Goal: Task Accomplishment & Management: Use online tool/utility

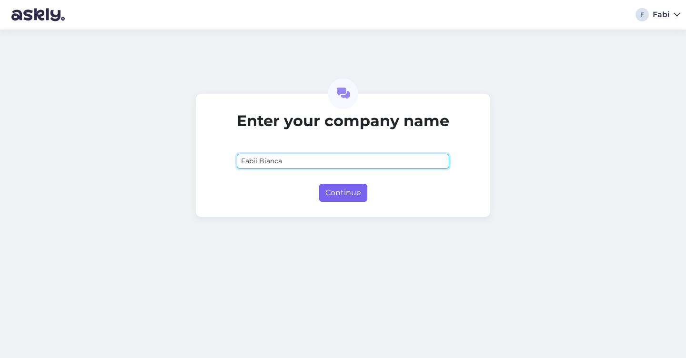
type input "Fabii Bianca"
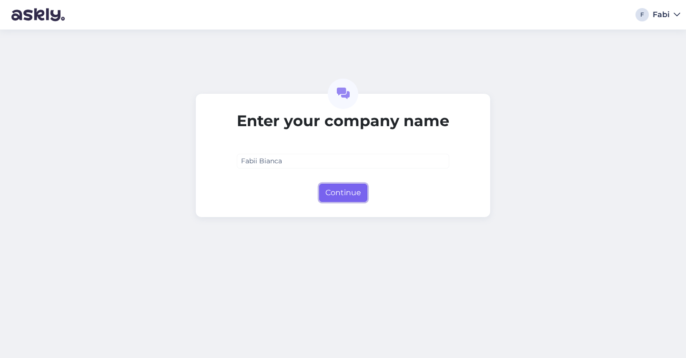
click at [348, 186] on button "Continue" at bounding box center [343, 193] width 48 height 18
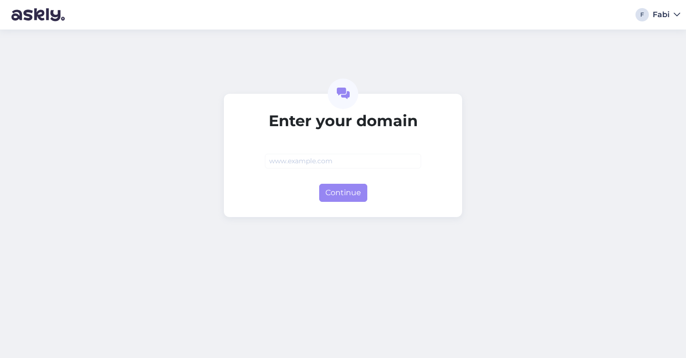
click at [362, 164] on input "text" at bounding box center [343, 161] width 156 height 15
click at [366, 194] on button "Continue" at bounding box center [343, 193] width 48 height 18
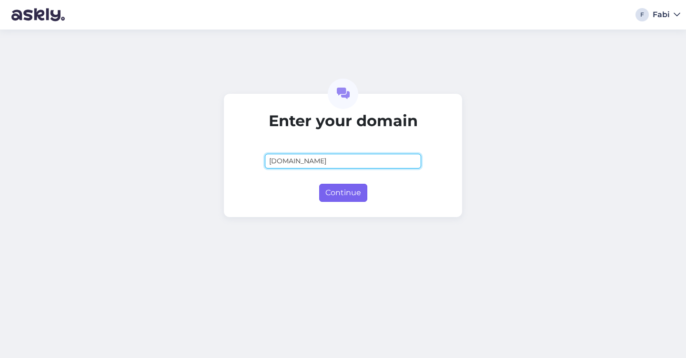
type input "[DOMAIN_NAME]"
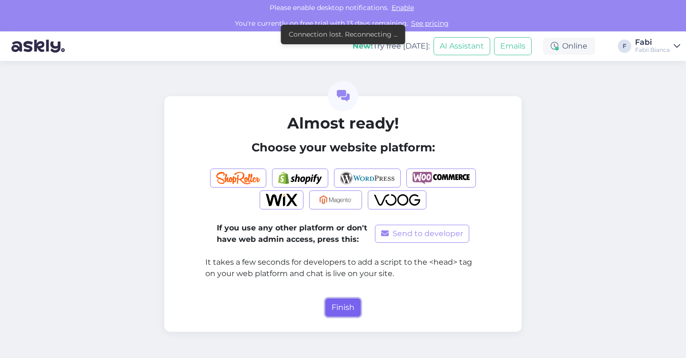
click at [347, 300] on button "Finish" at bounding box center [342, 308] width 35 height 18
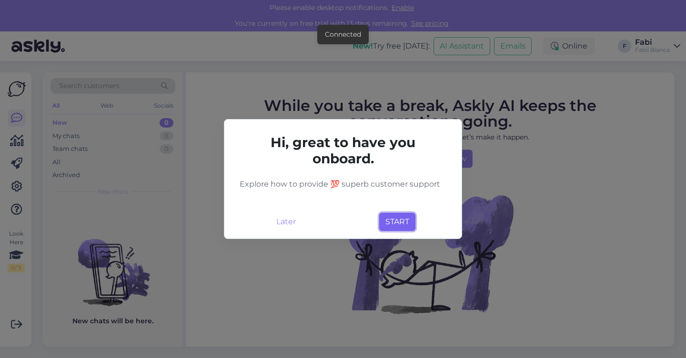
click at [410, 223] on button "START" at bounding box center [397, 222] width 36 height 18
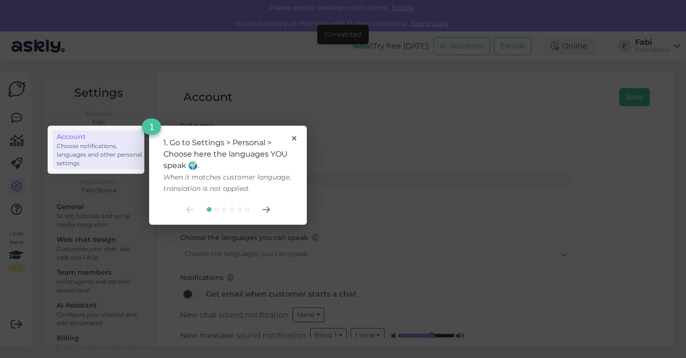
click at [304, 133] on div "1. Go to Settings > Personal > Choose here the languages YOU speak 🌍. When it m…" at bounding box center [228, 175] width 158 height 99
click at [293, 138] on icon at bounding box center [294, 138] width 4 height 4
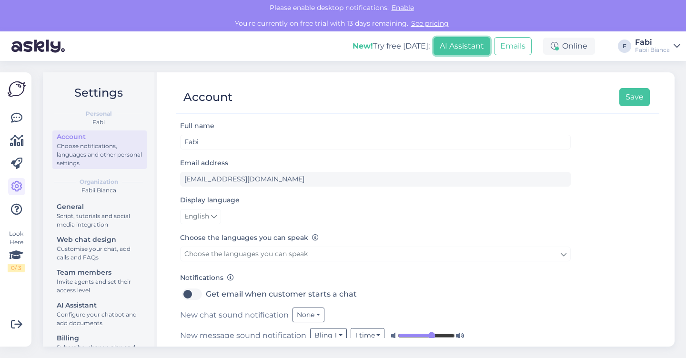
click at [466, 51] on button "AI Assistant" at bounding box center [461, 46] width 57 height 18
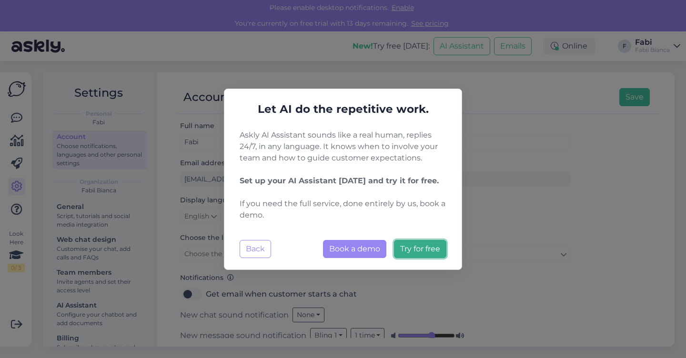
click at [403, 247] on span "Try for free" at bounding box center [420, 248] width 40 height 9
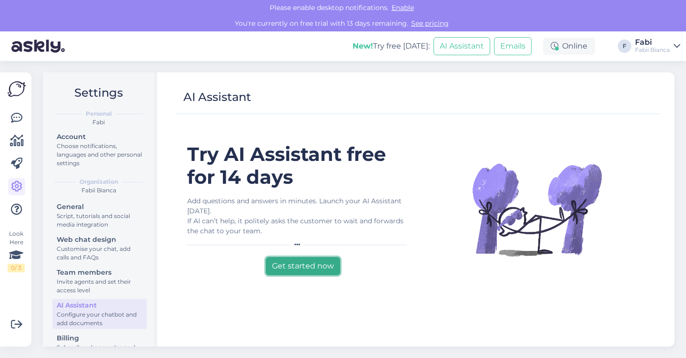
click at [323, 266] on button "Get started now" at bounding box center [303, 266] width 74 height 18
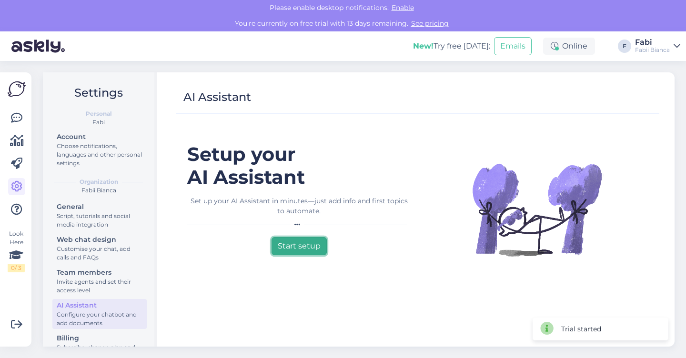
click at [303, 245] on button "Start setup" at bounding box center [298, 246] width 55 height 18
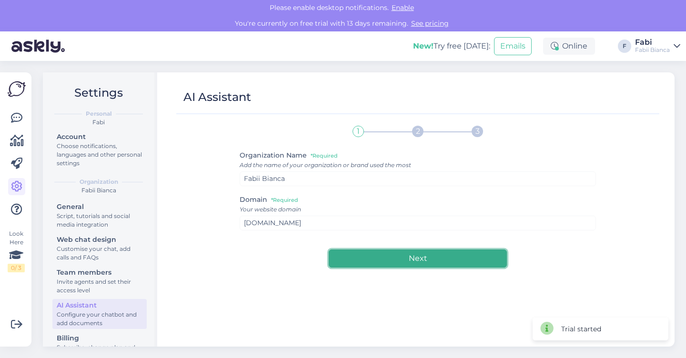
click at [357, 256] on button "Next" at bounding box center [418, 258] width 178 height 18
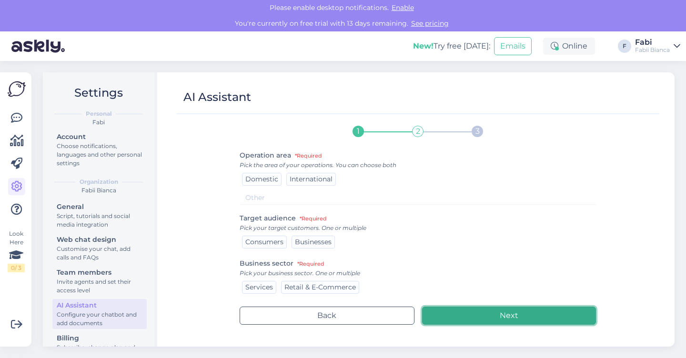
click at [476, 313] on button "Next" at bounding box center [509, 316] width 174 height 18
click at [476, 314] on button "Next" at bounding box center [509, 316] width 174 height 18
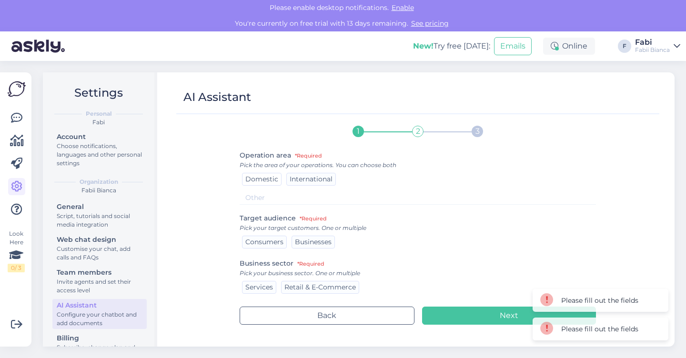
click at [266, 177] on span "Domestic" at bounding box center [261, 179] width 33 height 9
click at [269, 239] on span "Consumers" at bounding box center [264, 242] width 38 height 9
click at [270, 286] on span "Services" at bounding box center [259, 287] width 28 height 9
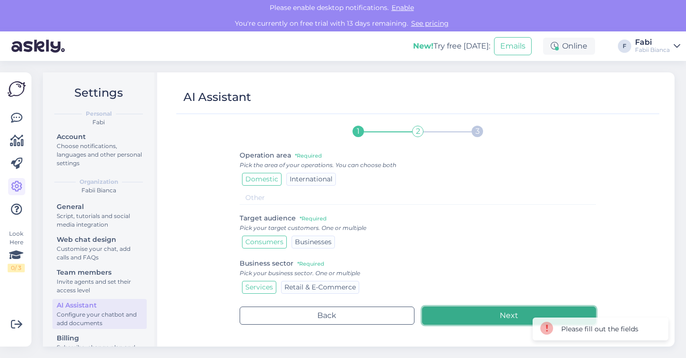
click at [444, 315] on button "Next" at bounding box center [509, 316] width 174 height 18
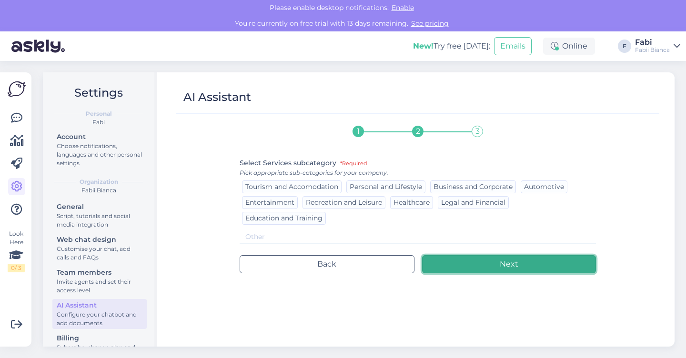
click at [482, 262] on button "Next" at bounding box center [509, 264] width 174 height 18
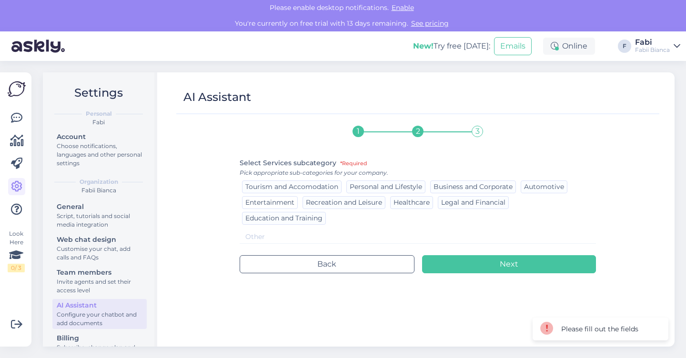
click at [293, 198] on span "Entertainment" at bounding box center [269, 202] width 49 height 9
click at [284, 187] on span "Tourism and Accomodation" at bounding box center [291, 186] width 93 height 9
click at [291, 219] on span "Education and Training" at bounding box center [283, 218] width 77 height 9
click at [473, 274] on div "1 2 3 Select Services subcategory *Required Pick appropriate sub-categories for…" at bounding box center [417, 229] width 357 height 218
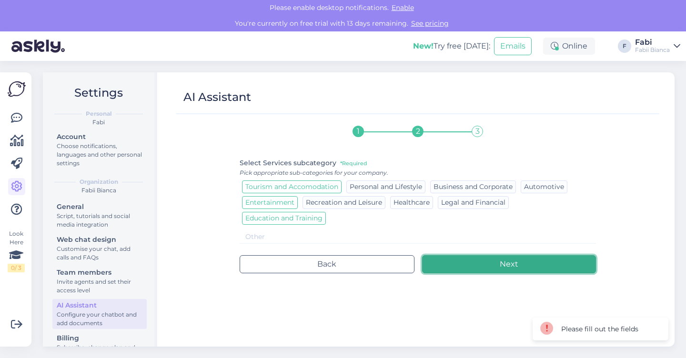
click at [472, 269] on button "Next" at bounding box center [509, 264] width 174 height 18
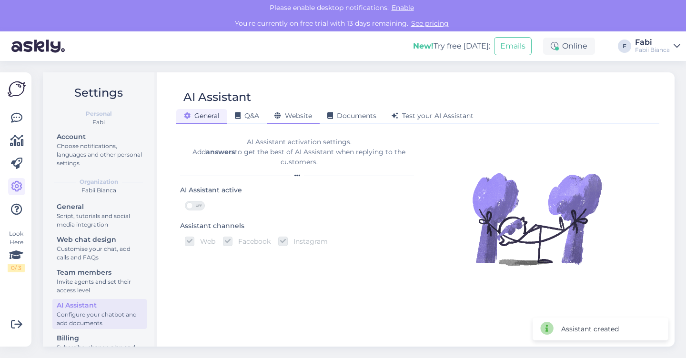
click at [302, 118] on span "Website" at bounding box center [293, 115] width 38 height 9
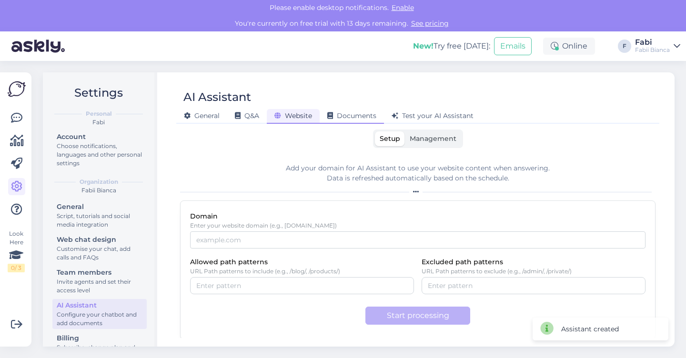
click at [337, 116] on span "Documents" at bounding box center [351, 115] width 49 height 9
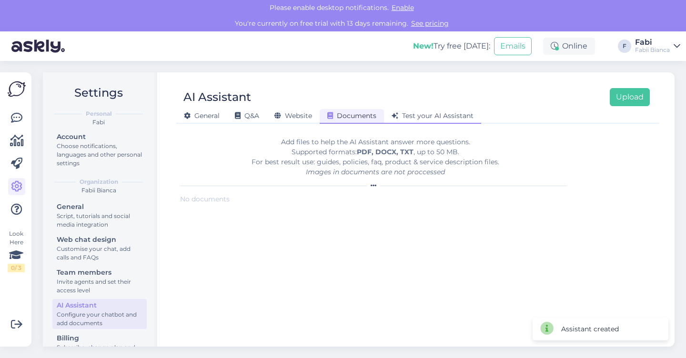
click at [388, 116] on div "Test your AI Assistant" at bounding box center [432, 116] width 97 height 15
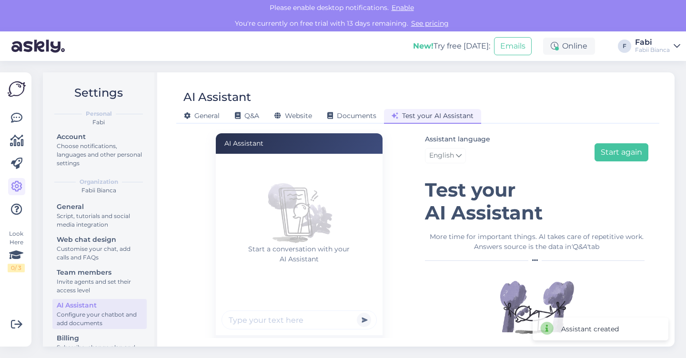
scroll to position [15, 0]
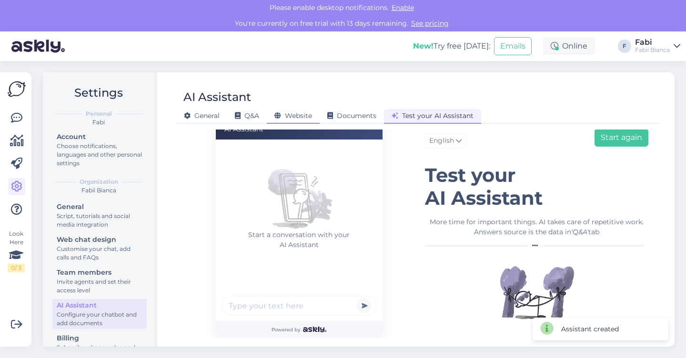
click at [270, 114] on div "Website" at bounding box center [293, 116] width 53 height 15
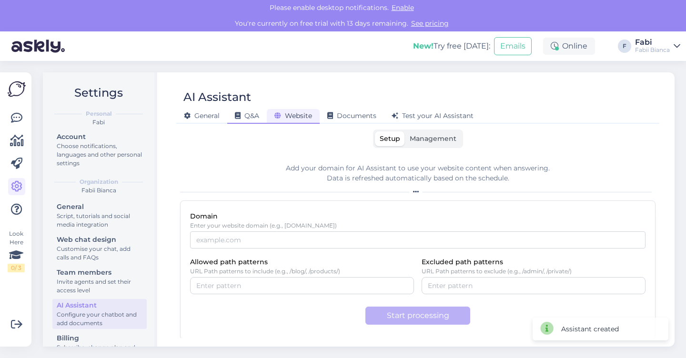
click at [237, 113] on div "General Q&A Website Documents Test your AI Assistant" at bounding box center [412, 114] width 473 height 17
click at [237, 113] on icon at bounding box center [238, 116] width 6 height 7
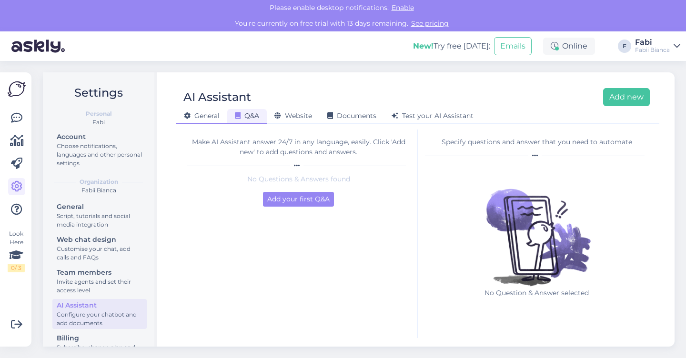
click at [206, 117] on span "General" at bounding box center [202, 115] width 36 height 9
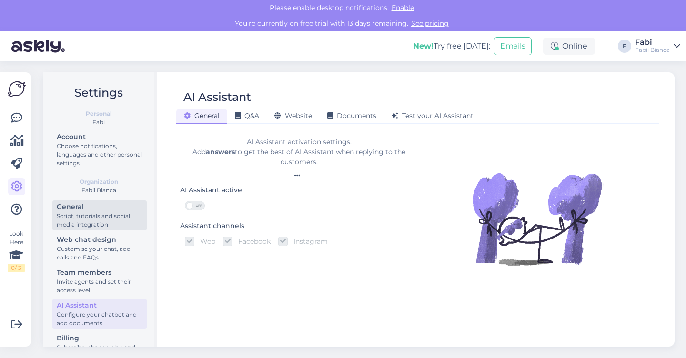
click at [68, 207] on div "General" at bounding box center [100, 207] width 86 height 10
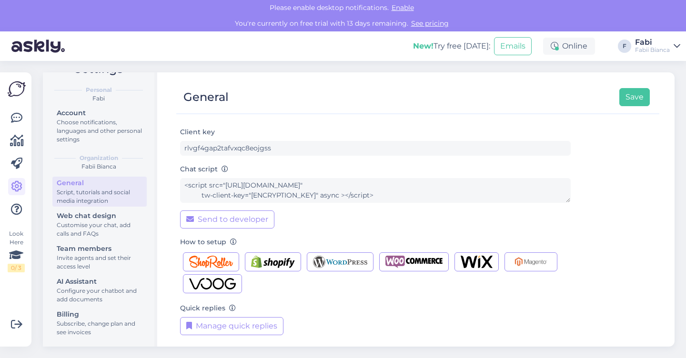
scroll to position [48, 0]
